Goal: Task Accomplishment & Management: Manage account settings

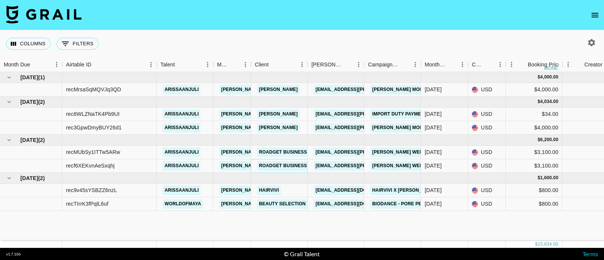
click at [294, 165] on link "Roadget Business Pte Ltd" at bounding box center [293, 165] width 72 height 9
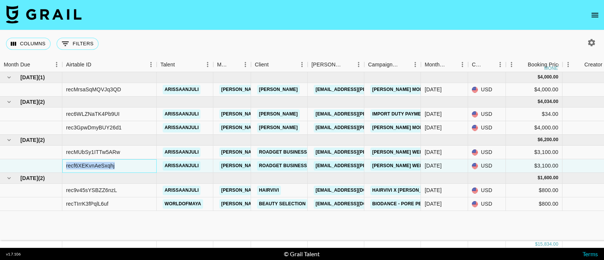
drag, startPoint x: 140, startPoint y: 163, endPoint x: 59, endPoint y: 168, distance: 81.8
click at [68, 42] on icon "Show filters" at bounding box center [65, 43] width 9 height 9
select select "status"
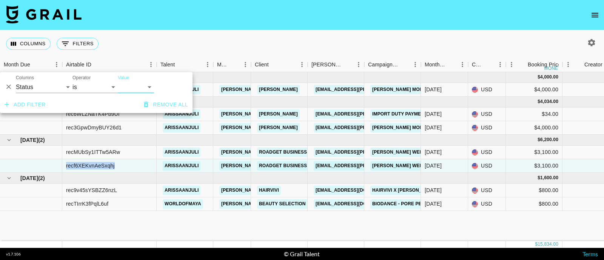
click at [126, 83] on select "confirmed declined draft posted approved cancelled badDebt" at bounding box center [136, 87] width 36 height 12
select select "approved"
click at [118, 81] on select "confirmed declined draft posted approved cancelled badDebt" at bounding box center [136, 87] width 36 height 12
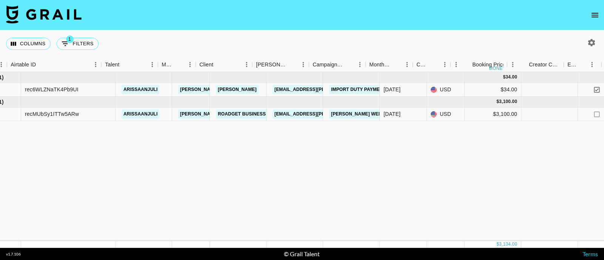
scroll to position [0, 40]
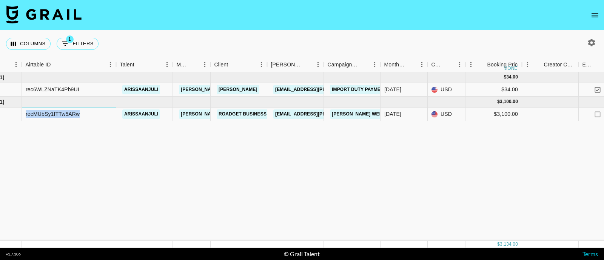
drag, startPoint x: 100, startPoint y: 117, endPoint x: 27, endPoint y: 124, distance: 73.6
click at [26, 120] on div "recMUbSy1ITTw5ARw" at bounding box center [69, 115] width 94 height 14
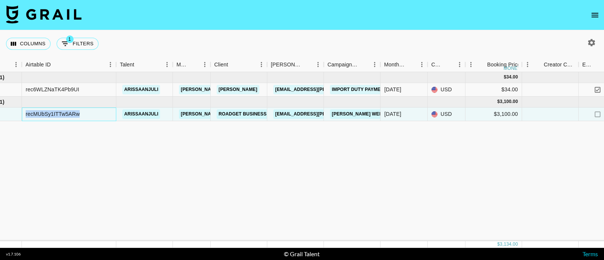
copy div "recMUbSy1ITTw5ARw"
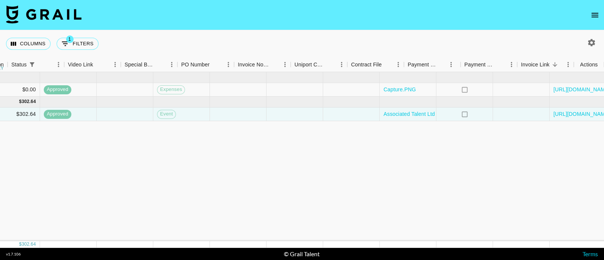
scroll to position [0, 706]
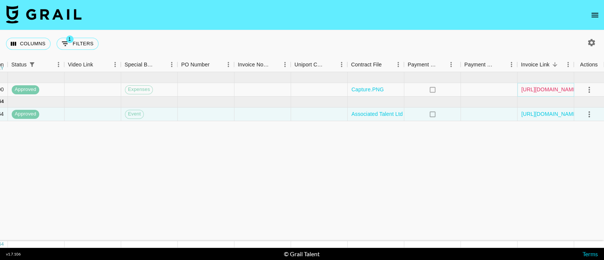
click at [547, 89] on link "https://in.xero.com/nolb7YAG8Izje9DZwl8vQsNuPAcIIVbjKqfhpEd3" at bounding box center [550, 90] width 57 height 8
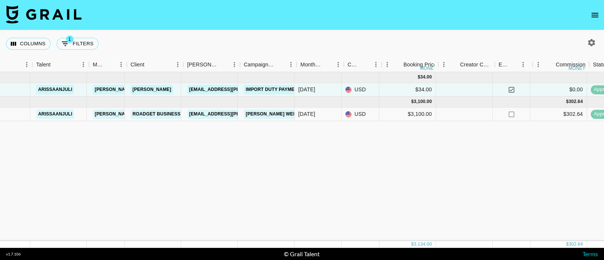
scroll to position [0, 124]
click at [151, 112] on link "Roadget Business Pte Ltd" at bounding box center [169, 114] width 72 height 9
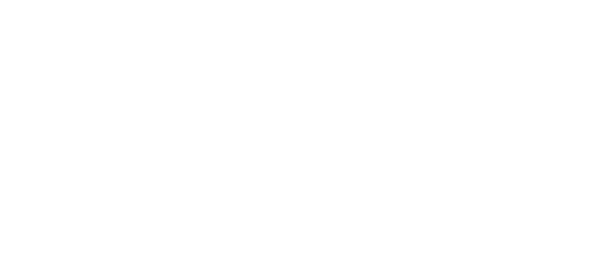
select select "USD"
